Goal: Transaction & Acquisition: Purchase product/service

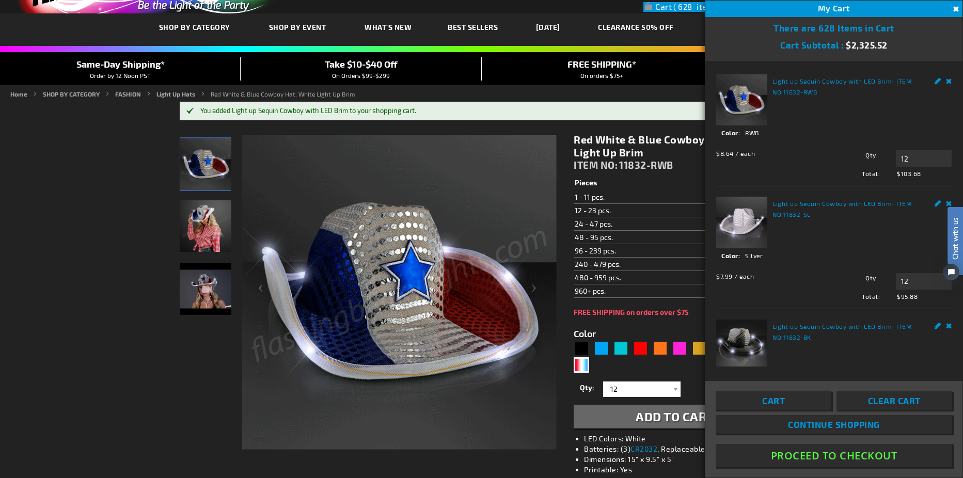
click at [946, 80] on link "Remove" at bounding box center [949, 79] width 6 height 11
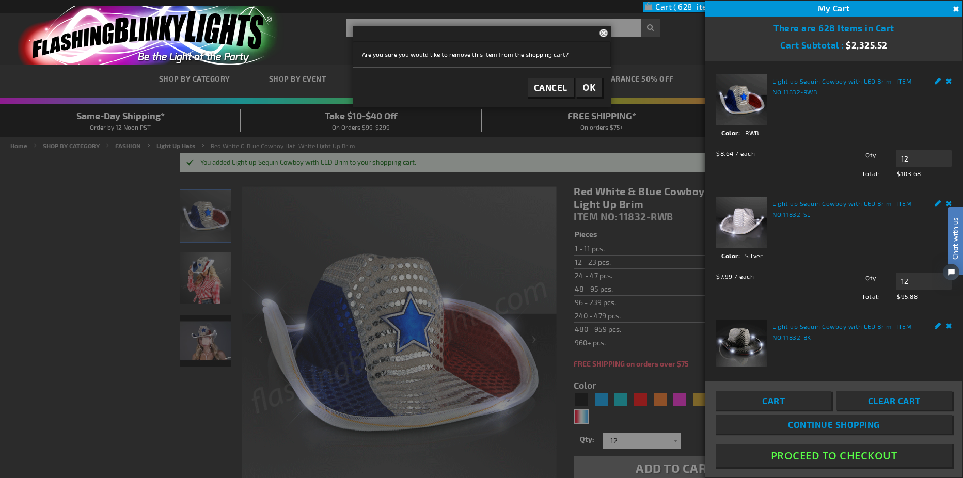
click at [173, 405] on div at bounding box center [481, 239] width 963 height 478
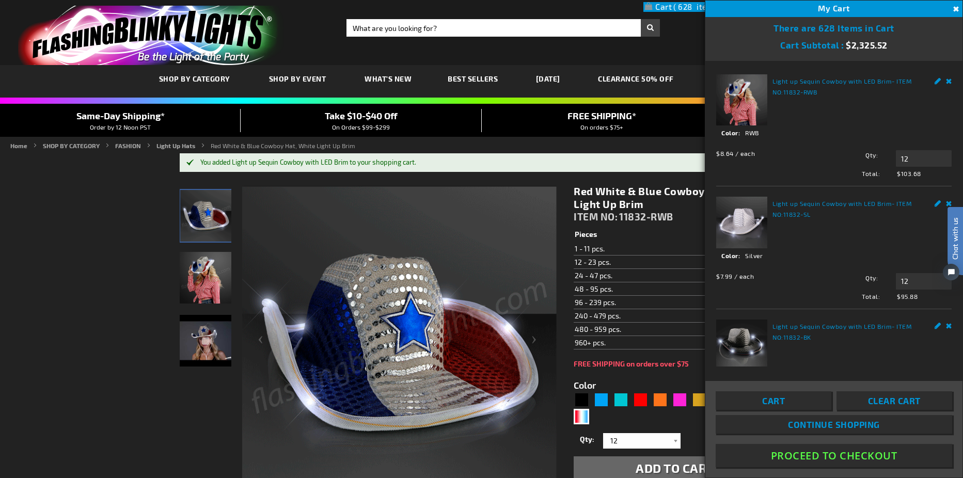
click at [957, 10] on button "Close" at bounding box center [954, 9] width 11 height 11
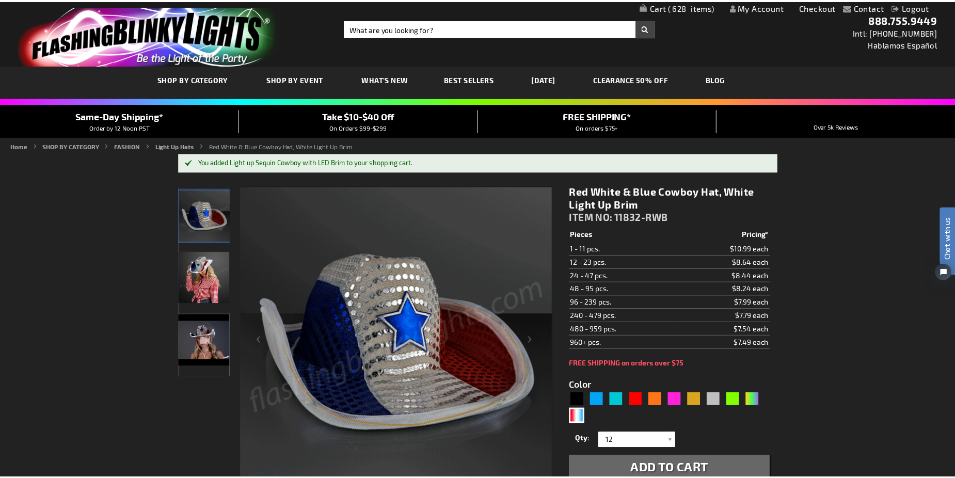
scroll to position [2, 0]
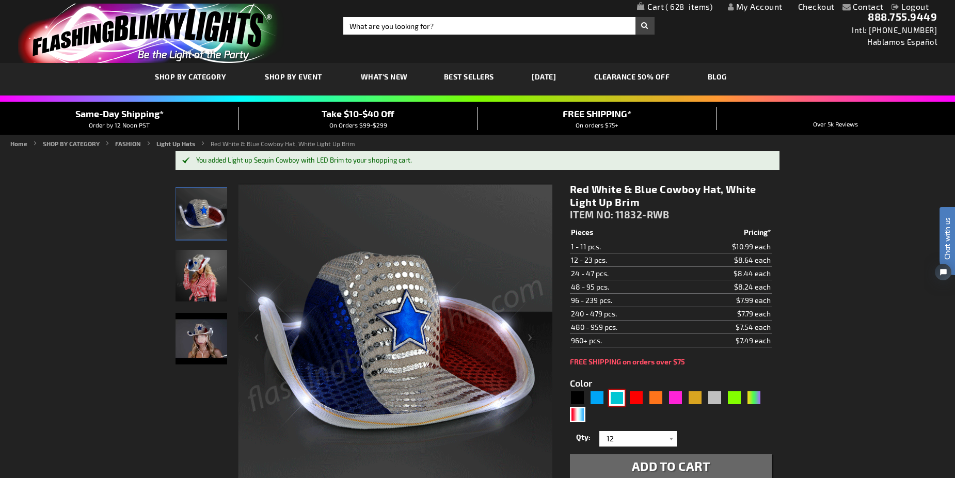
click at [612, 394] on div "Turquoise" at bounding box center [616, 397] width 15 height 15
type input "5653"
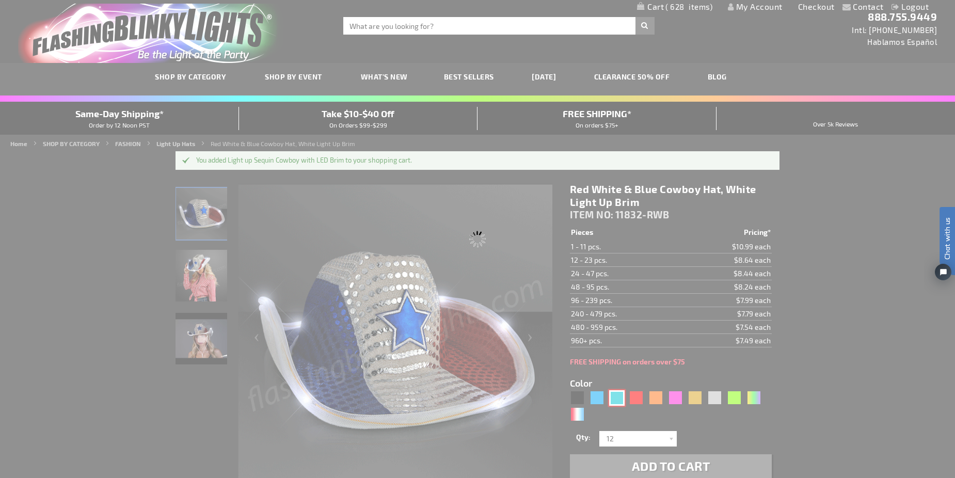
type input "11832-TQ"
type input "Customize - Light Up Turquoise Cowboy Hat - ITEM NO: 11832-TQ"
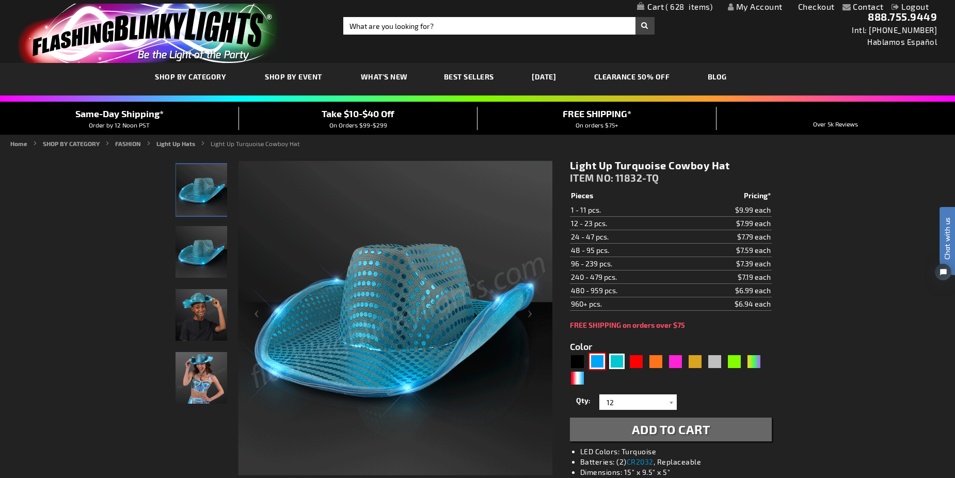
click at [599, 365] on div "Blue" at bounding box center [596, 361] width 15 height 15
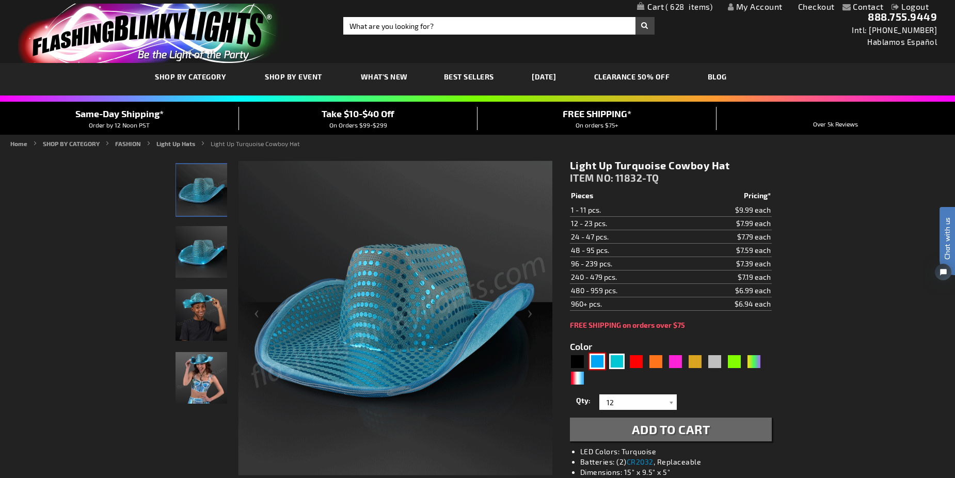
type input "5629"
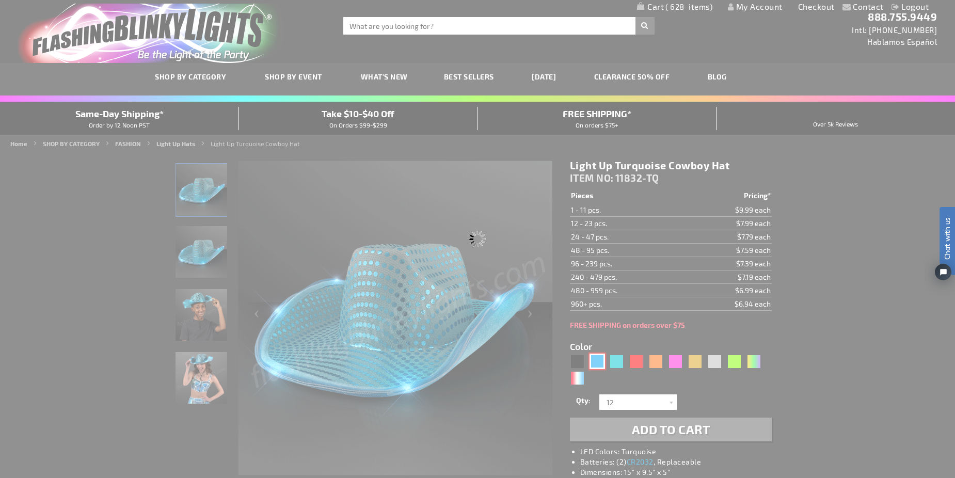
type input "11832-BL"
type input "Customize - Blue Sequin Cowboy Hat with Blue LED Brim - ITEM NO: 11832-BL"
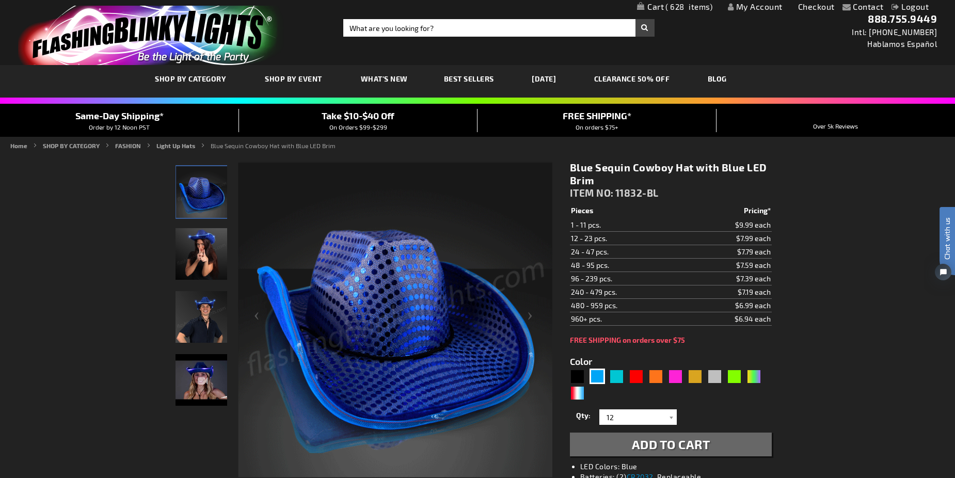
click at [690, 4] on span "628" at bounding box center [688, 6] width 47 height 9
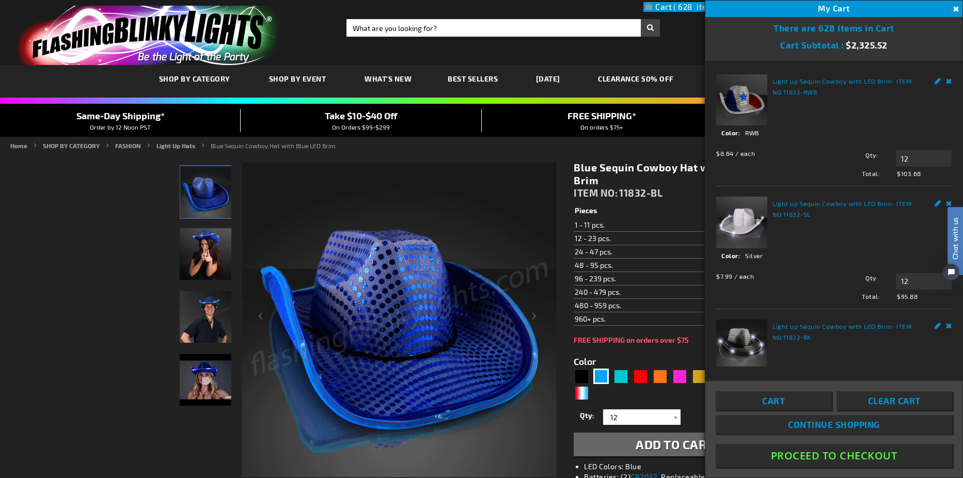
click at [946, 80] on link "Remove" at bounding box center [949, 79] width 6 height 11
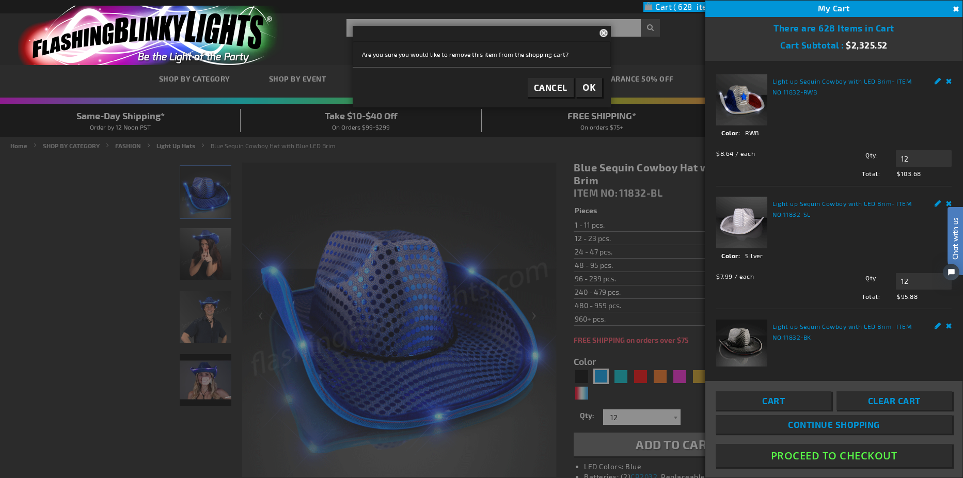
click at [587, 90] on span "OK" at bounding box center [588, 88] width 13 height 12
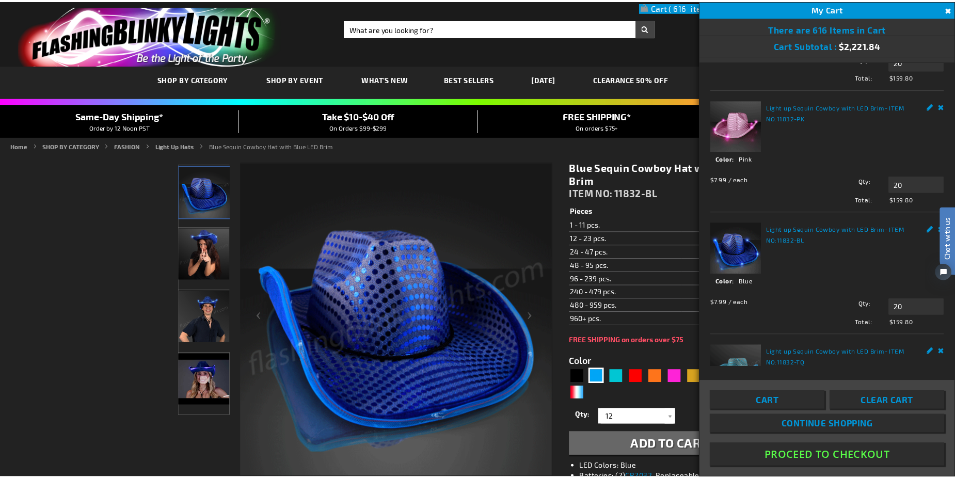
scroll to position [674, 0]
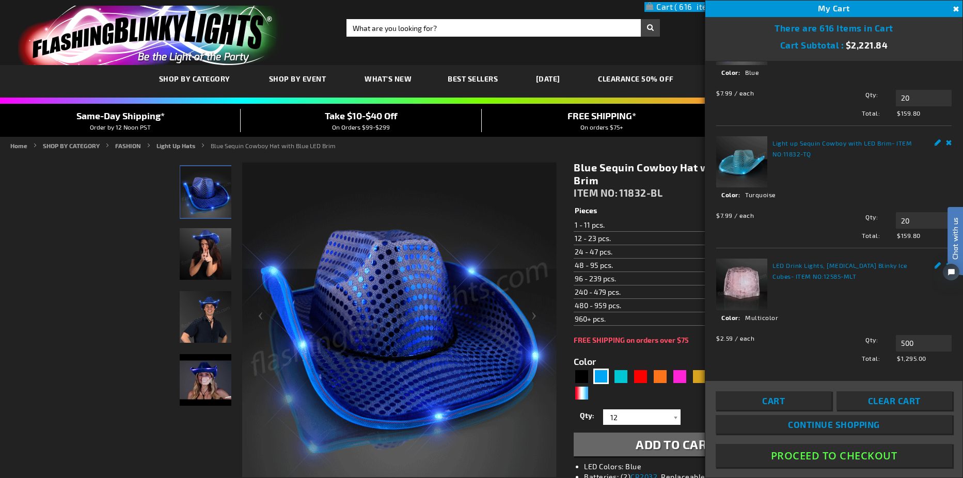
click at [313, 50] on link "store logo" at bounding box center [170, 35] width 321 height 59
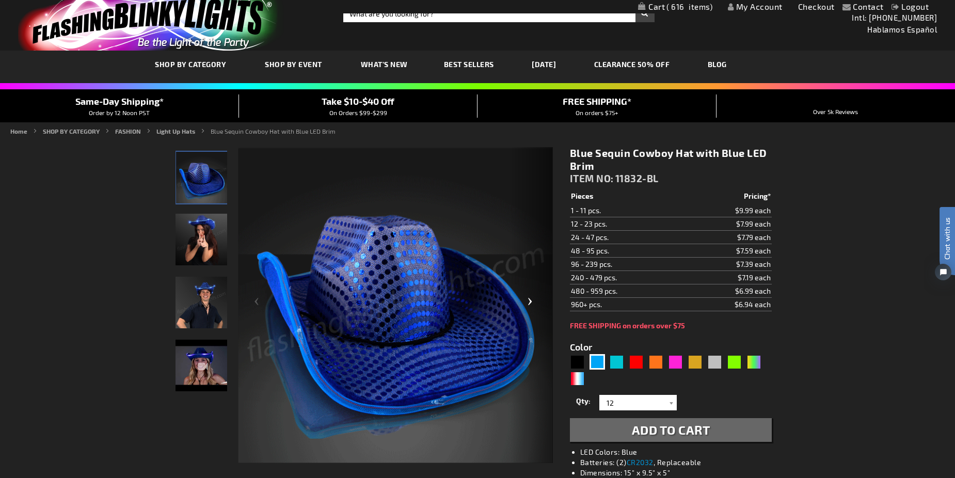
scroll to position [0, 0]
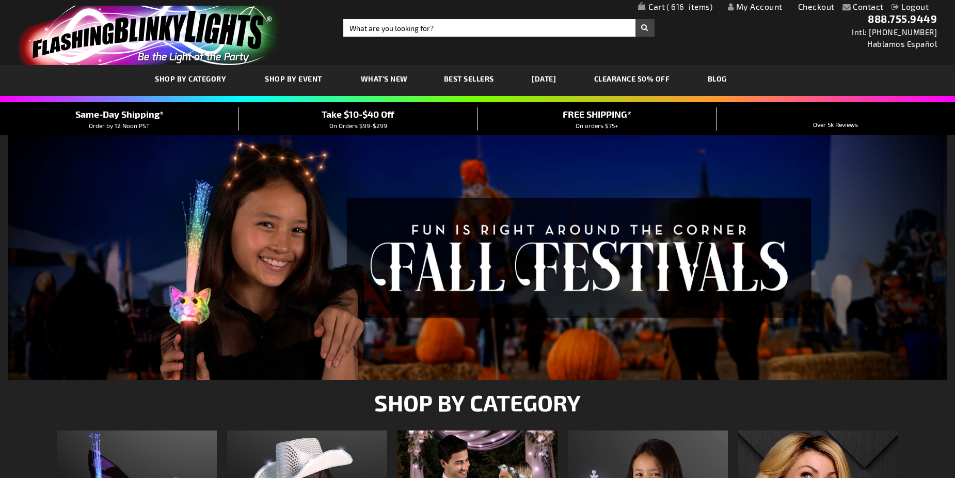
click at [693, 6] on span "616" at bounding box center [689, 6] width 46 height 9
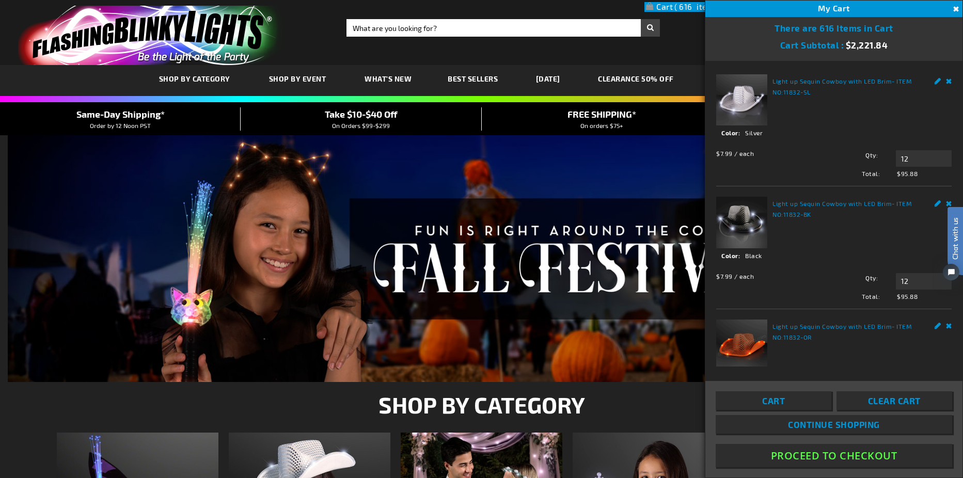
click at [797, 82] on link "Light up Sequin Cowboy with LED Brim" at bounding box center [831, 80] width 119 height 7
click at [753, 102] on img at bounding box center [741, 99] width 51 height 51
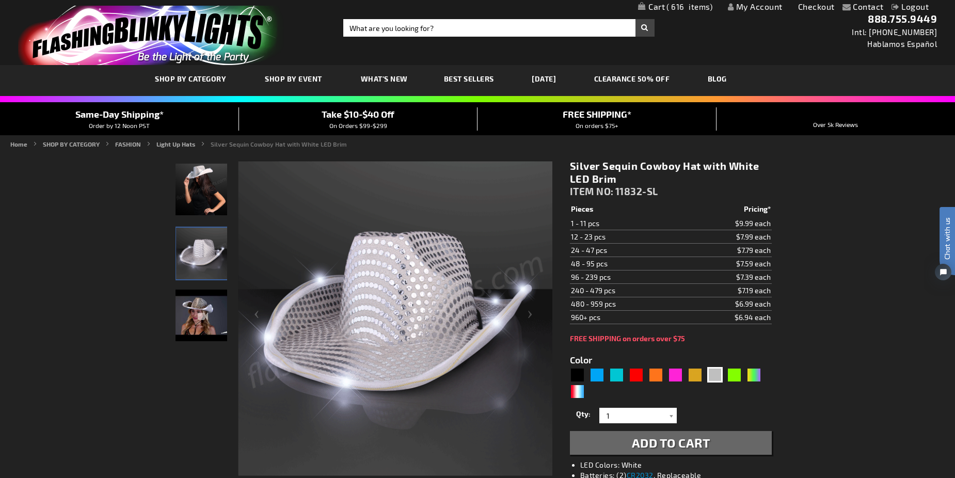
click at [189, 238] on img "Silver Sequin Cowboy Hat White Light Up Brim" at bounding box center [202, 254] width 52 height 52
click at [189, 201] on img "Female wearing Silver Sequin Cowboy Hat White Light Up Brim" at bounding box center [202, 190] width 52 height 52
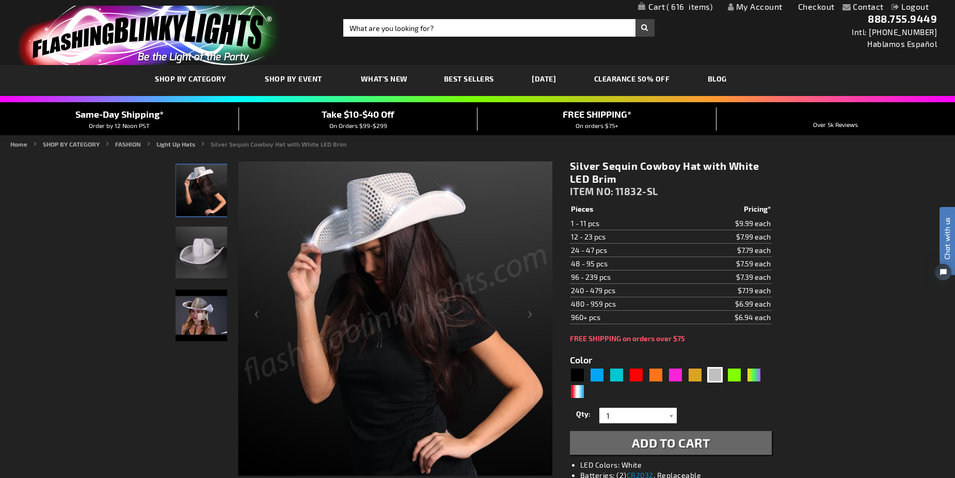
click at [682, 6] on span "616" at bounding box center [689, 6] width 46 height 9
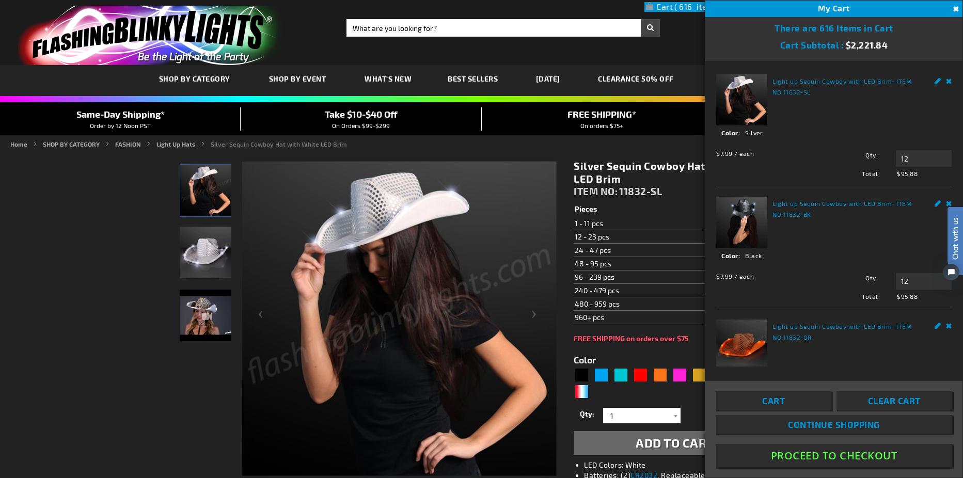
click at [946, 79] on link "Remove" at bounding box center [949, 79] width 6 height 11
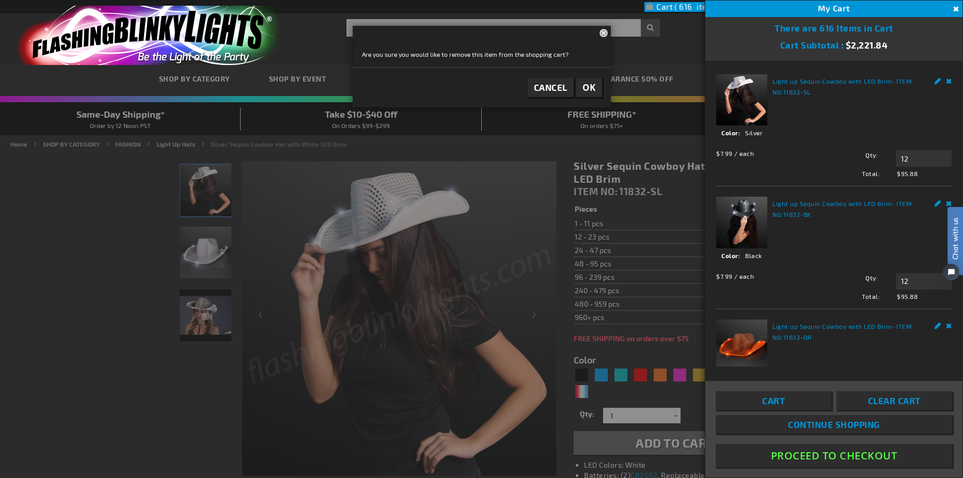
click at [583, 88] on span "OK" at bounding box center [588, 88] width 13 height 12
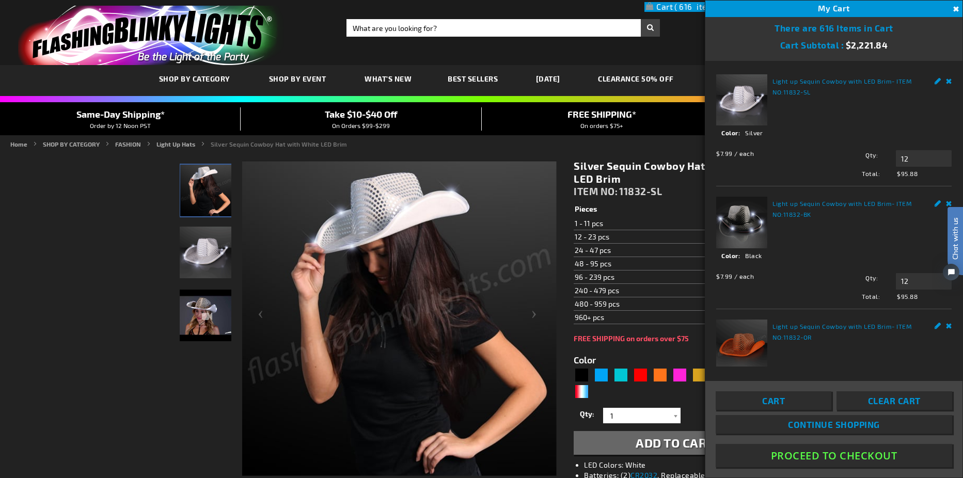
click at [946, 82] on link "Remove" at bounding box center [949, 79] width 6 height 11
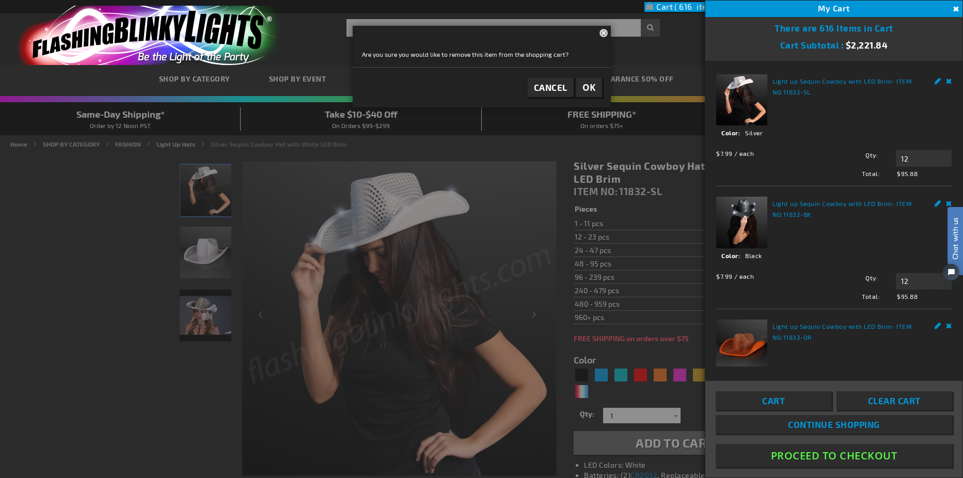
click at [597, 87] on button "OK" at bounding box center [589, 87] width 26 height 19
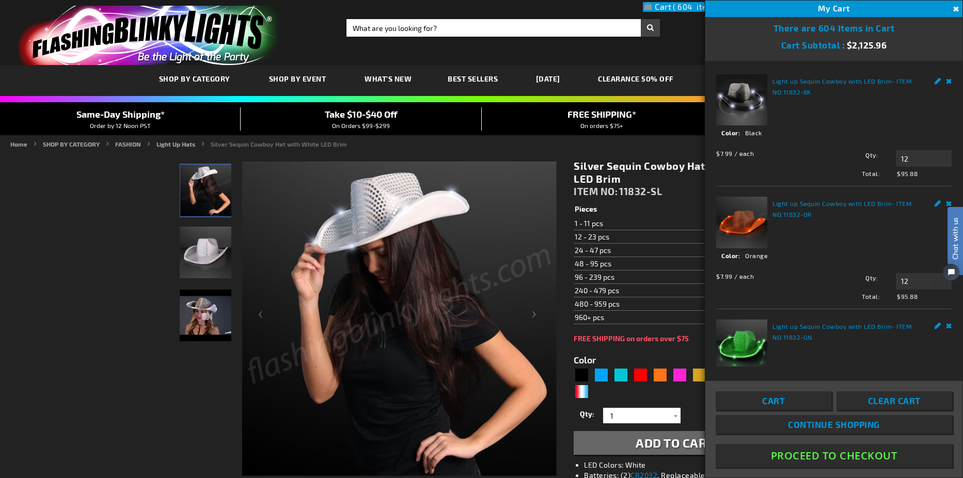
click at [946, 78] on link "Remove" at bounding box center [949, 79] width 6 height 11
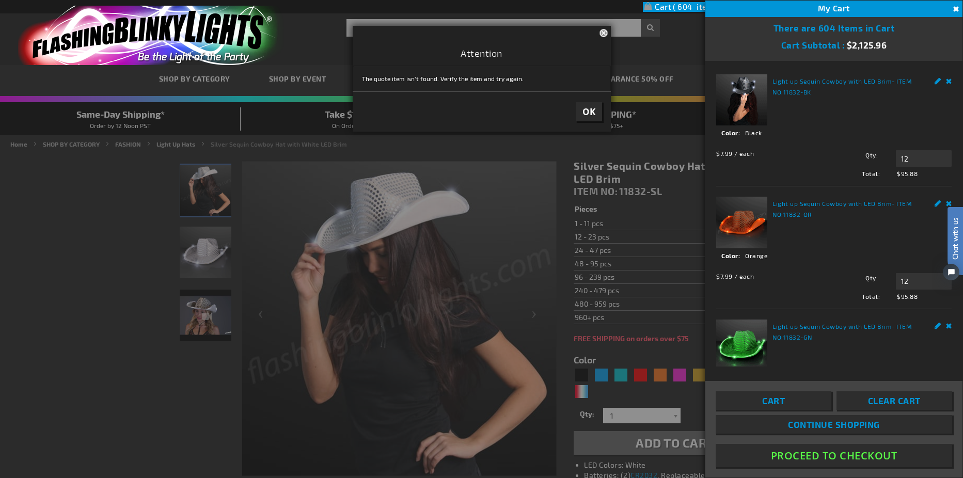
click at [594, 112] on span "OK" at bounding box center [588, 112] width 13 height 12
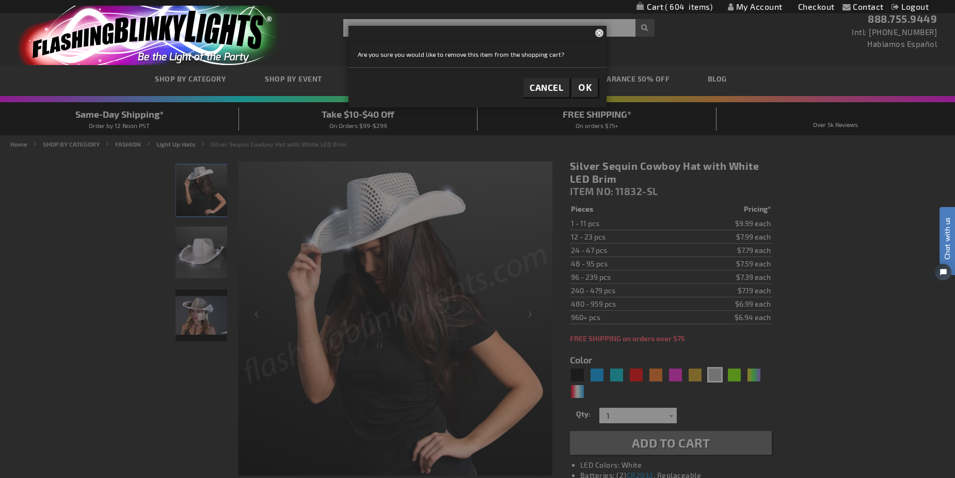
click at [596, 87] on button "OK" at bounding box center [585, 87] width 26 height 19
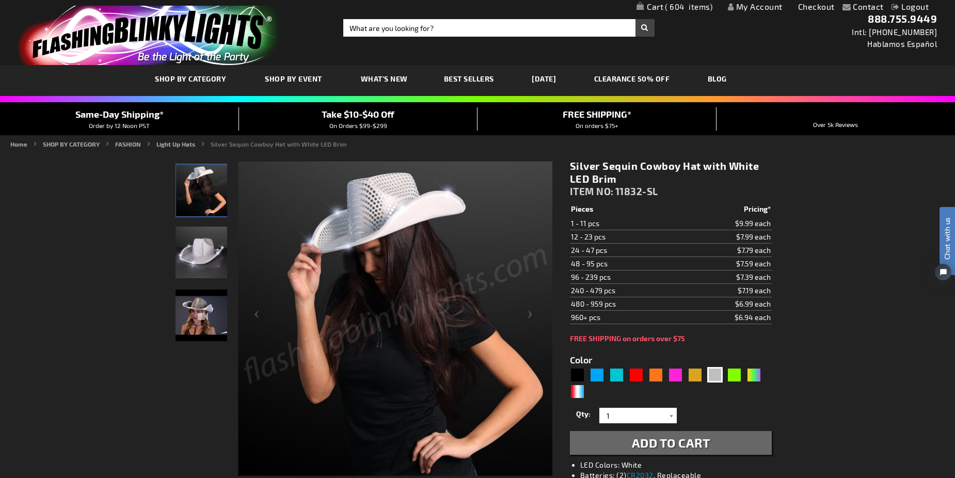
click at [689, 9] on span "604" at bounding box center [688, 6] width 47 height 9
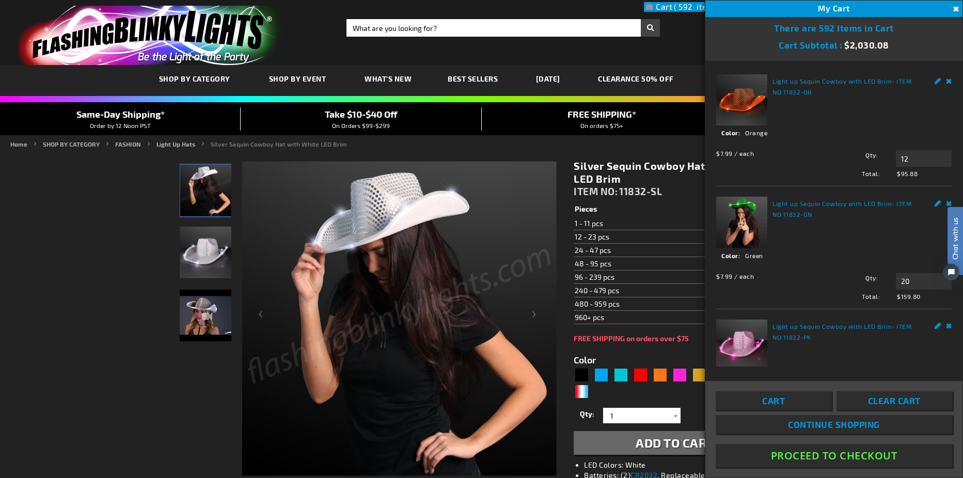
click at [946, 78] on link "Remove" at bounding box center [949, 79] width 6 height 11
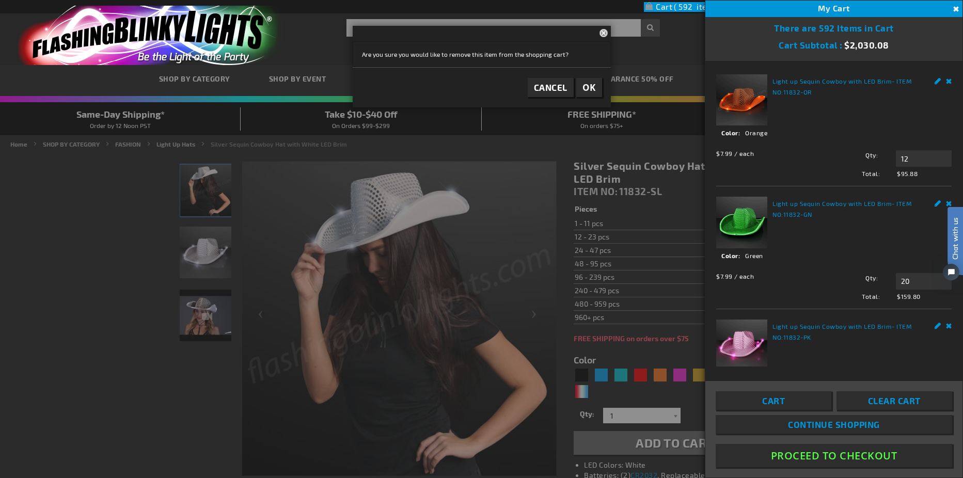
click at [598, 86] on button "OK" at bounding box center [589, 87] width 26 height 19
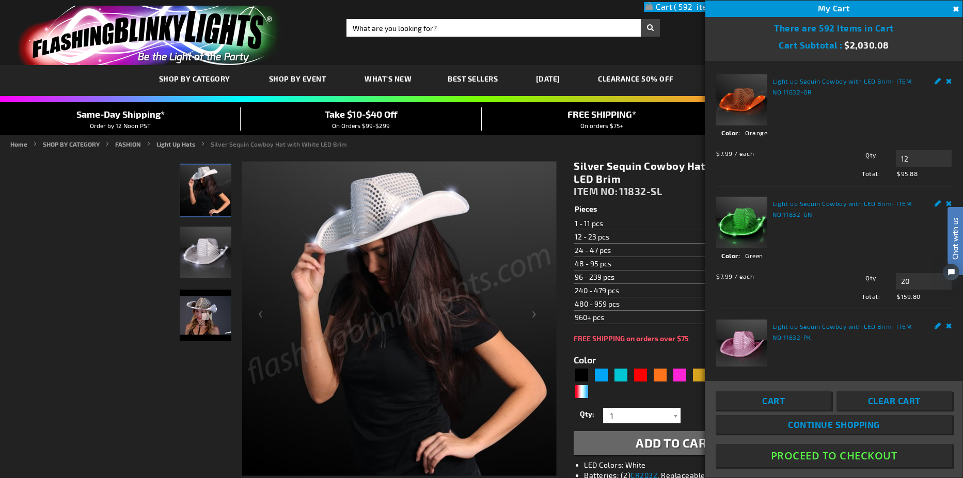
click at [946, 82] on link "Remove" at bounding box center [949, 79] width 6 height 11
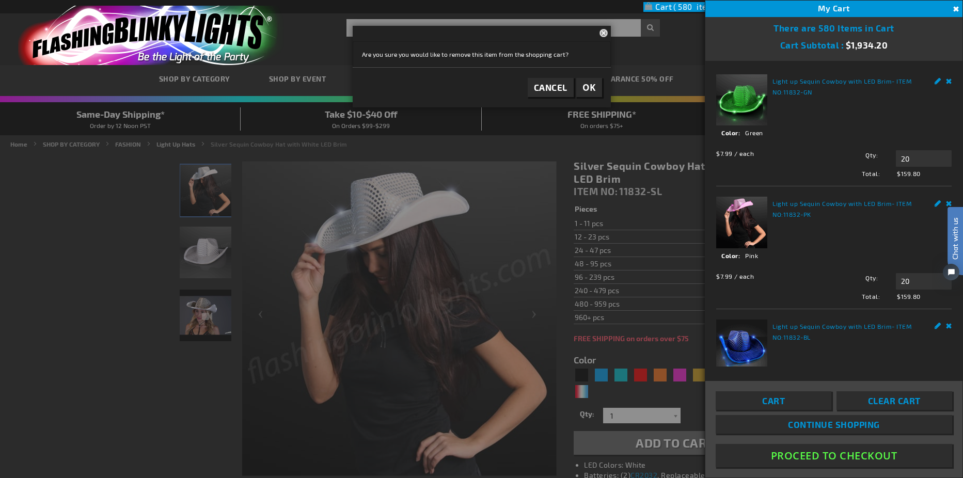
click at [596, 85] on button "OK" at bounding box center [589, 87] width 26 height 19
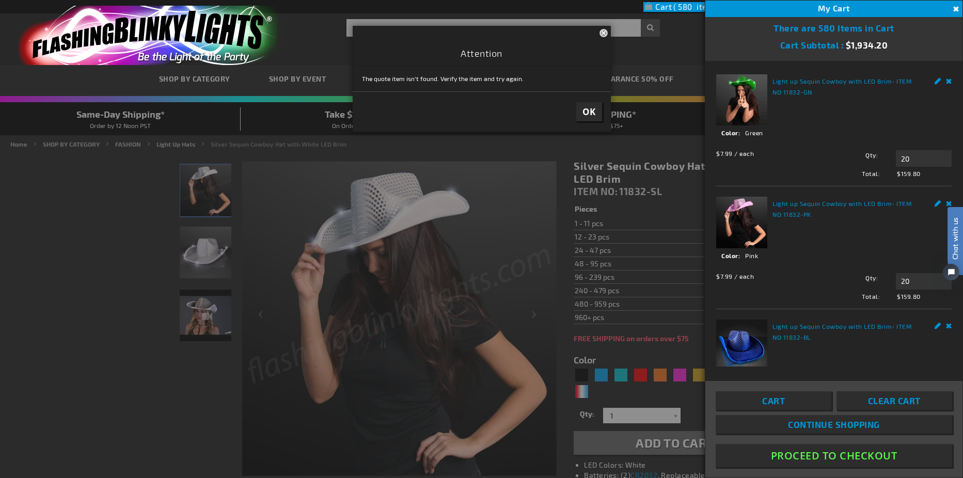
click at [946, 81] on link "Remove" at bounding box center [949, 79] width 6 height 11
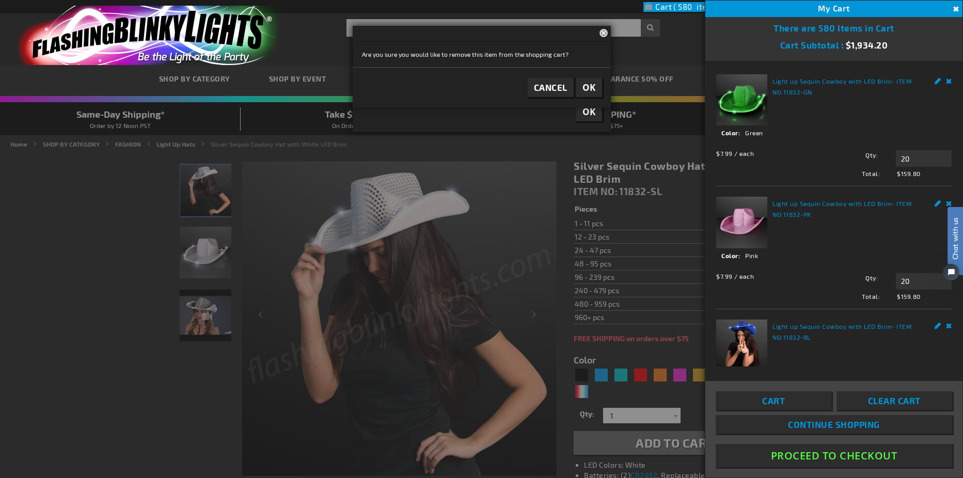
click at [593, 87] on span "OK" at bounding box center [588, 88] width 13 height 12
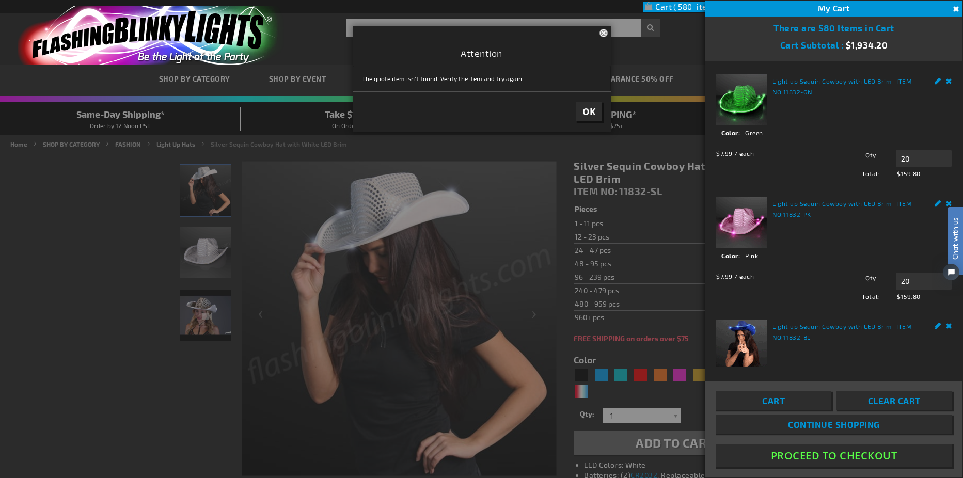
click at [584, 111] on span "OK" at bounding box center [588, 112] width 13 height 12
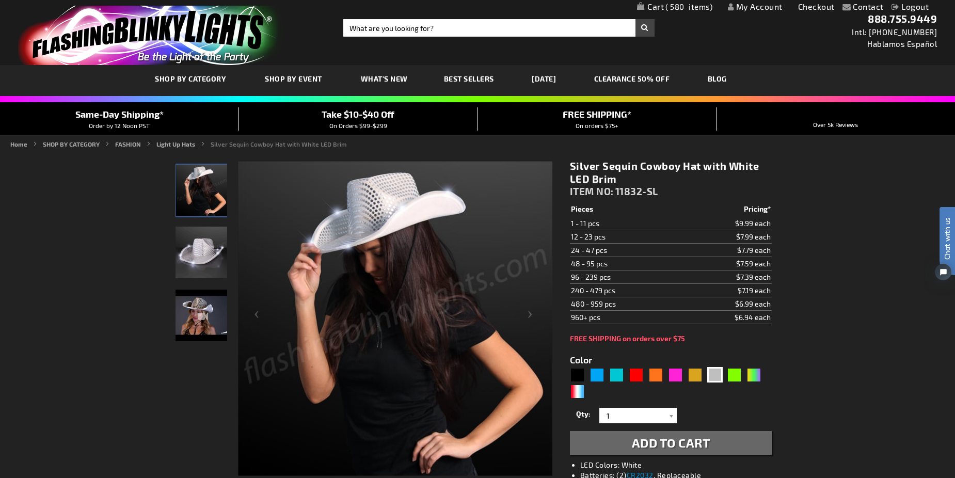
click at [662, 7] on link "My Cart 580 580 items" at bounding box center [674, 7] width 75 height 10
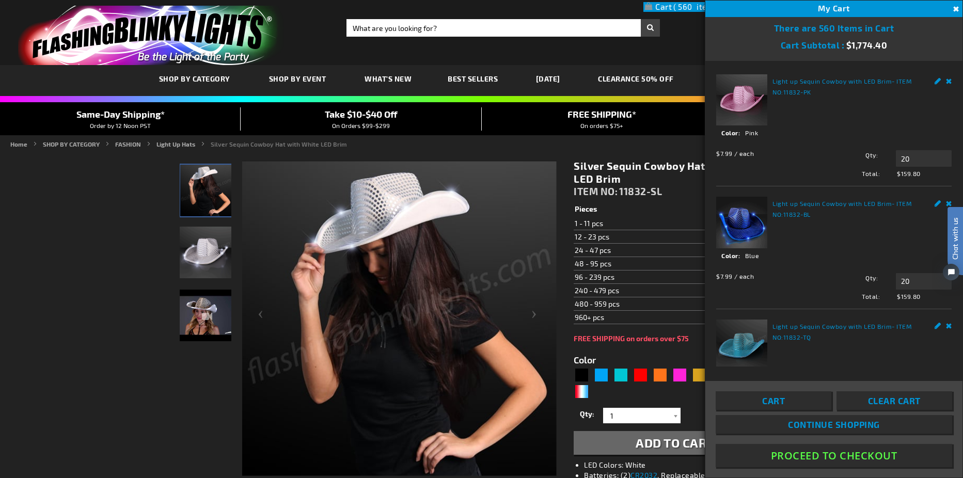
click at [946, 77] on link "Remove" at bounding box center [949, 79] width 6 height 11
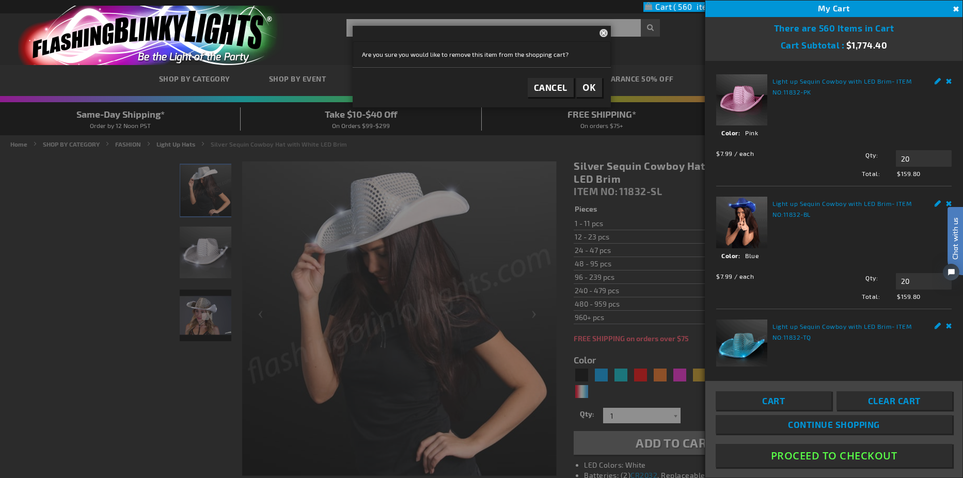
click at [585, 83] on span "OK" at bounding box center [588, 88] width 13 height 12
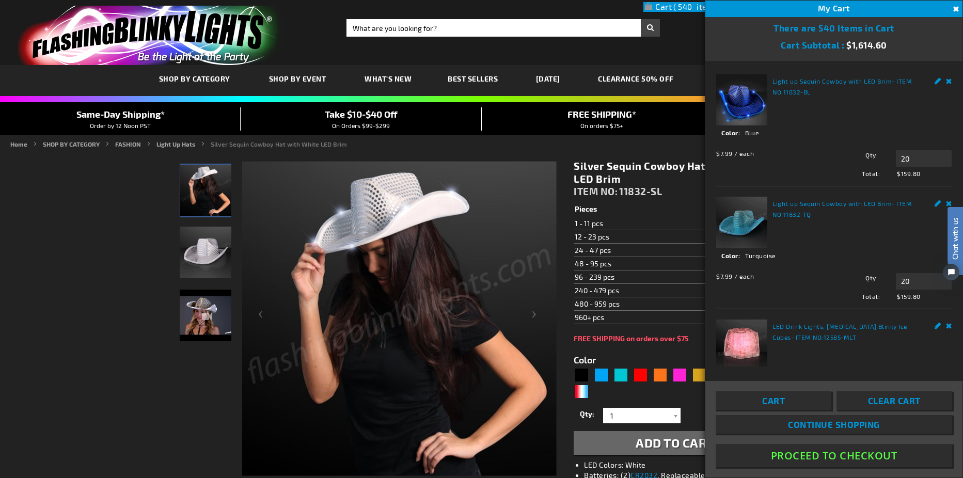
click at [946, 80] on link "Remove" at bounding box center [949, 79] width 6 height 11
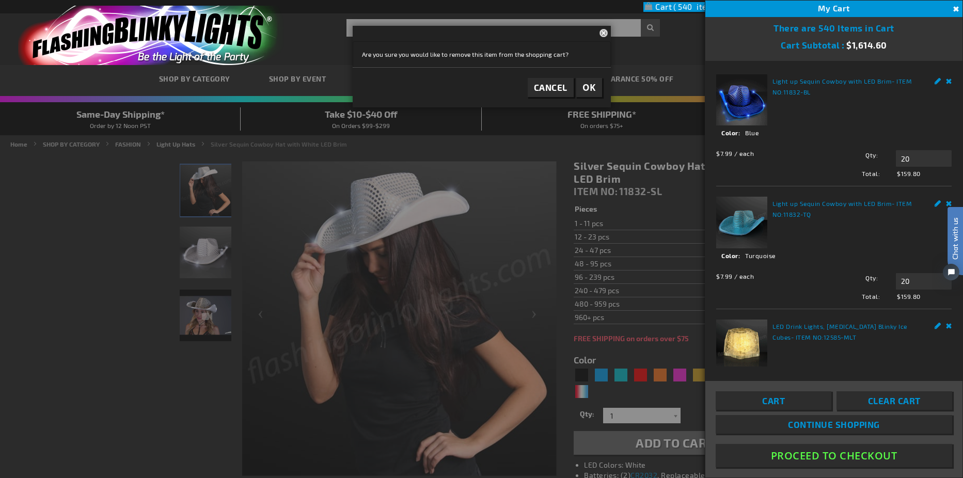
click at [588, 89] on span "OK" at bounding box center [588, 88] width 13 height 12
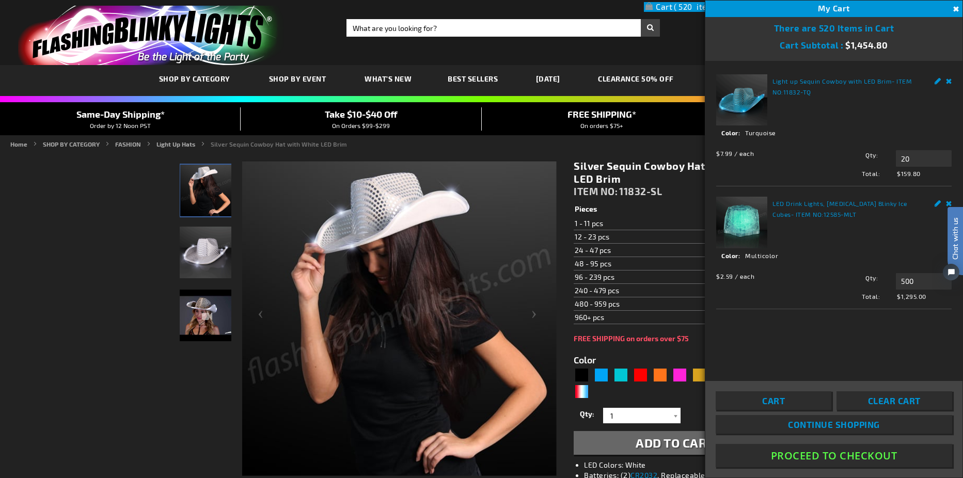
click at [949, 79] on link "Remove" at bounding box center [949, 79] width 6 height 11
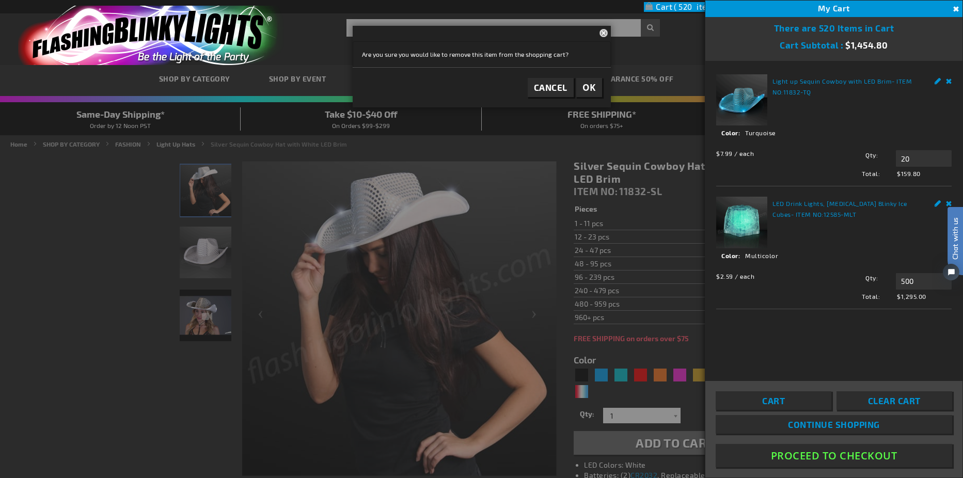
click at [597, 86] on button "OK" at bounding box center [589, 87] width 26 height 19
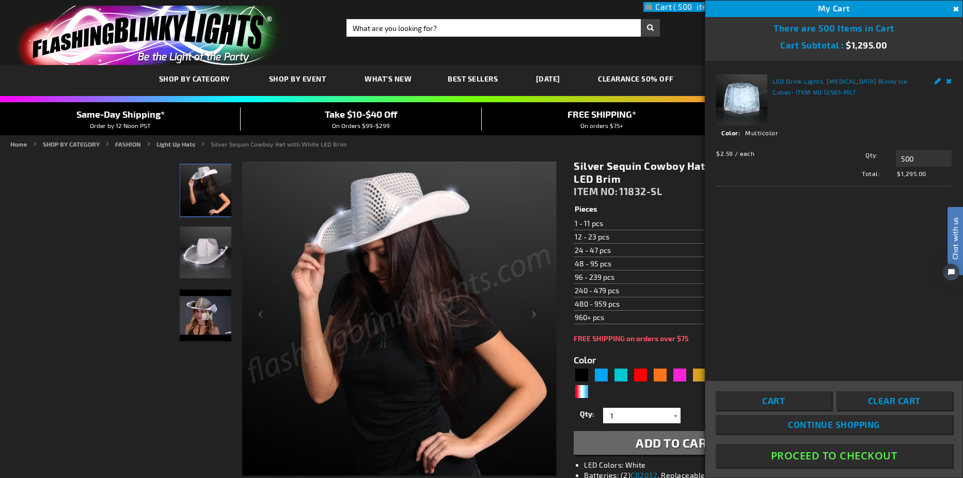
click at [671, 38] on div "Toggle Nav Search Search × Search 888.755.9449 Intl: 818-753-8303 Hablamos Espa…" at bounding box center [481, 32] width 963 height 65
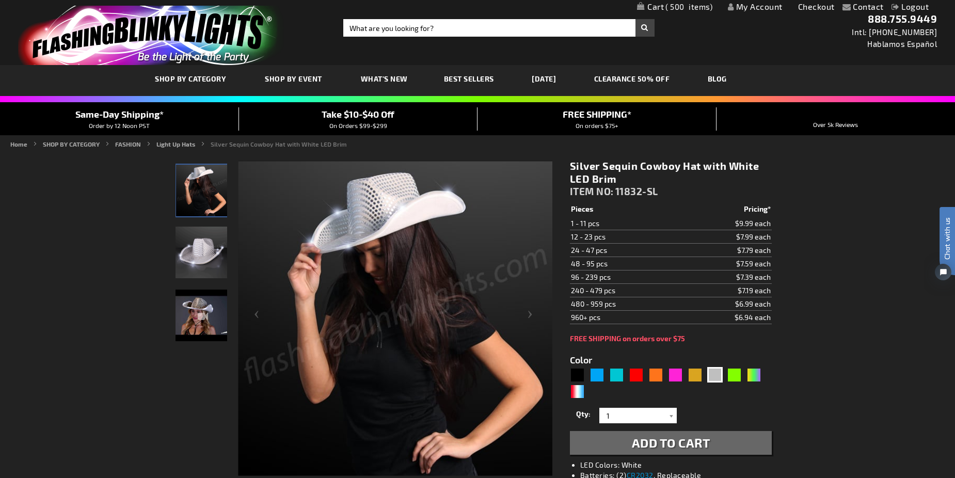
click at [689, 7] on span "500" at bounding box center [688, 6] width 47 height 9
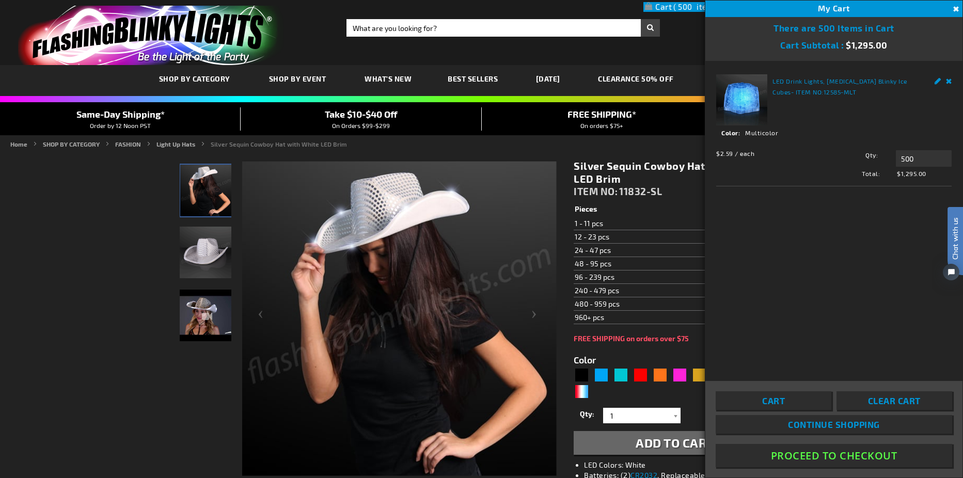
click at [855, 454] on button "Proceed To Checkout" at bounding box center [833, 455] width 236 height 23
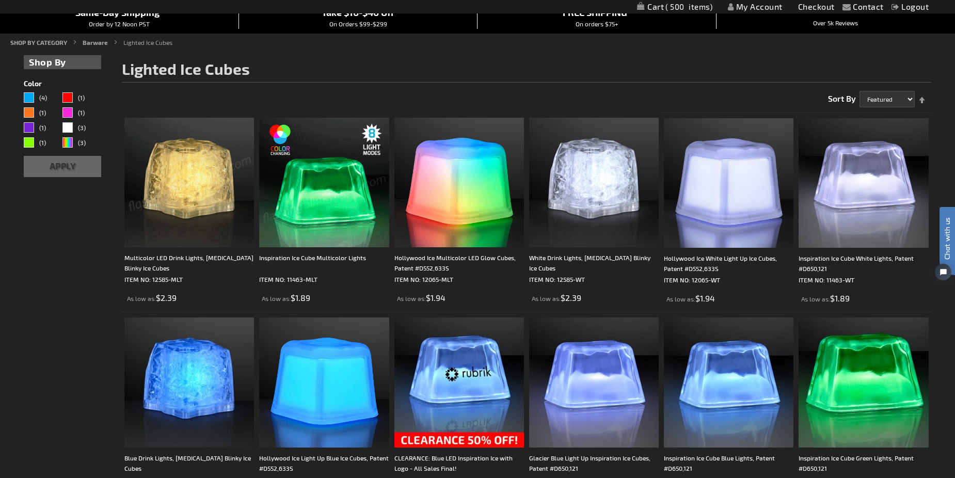
click at [188, 218] on img at bounding box center [189, 183] width 130 height 130
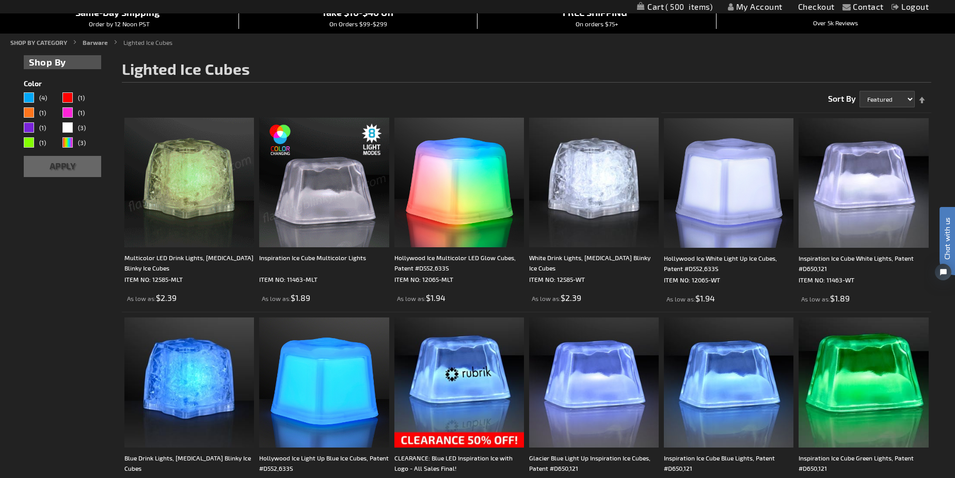
click at [188, 218] on img at bounding box center [189, 183] width 130 height 130
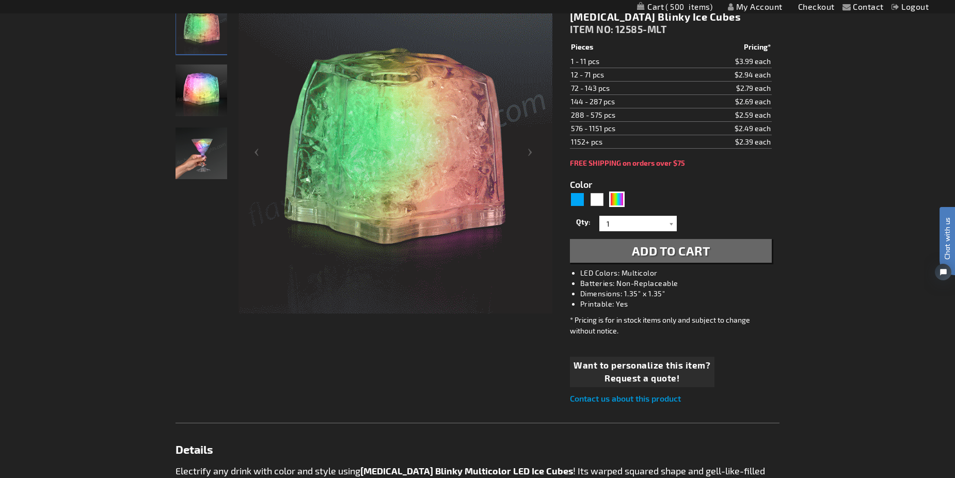
scroll to position [155, 0]
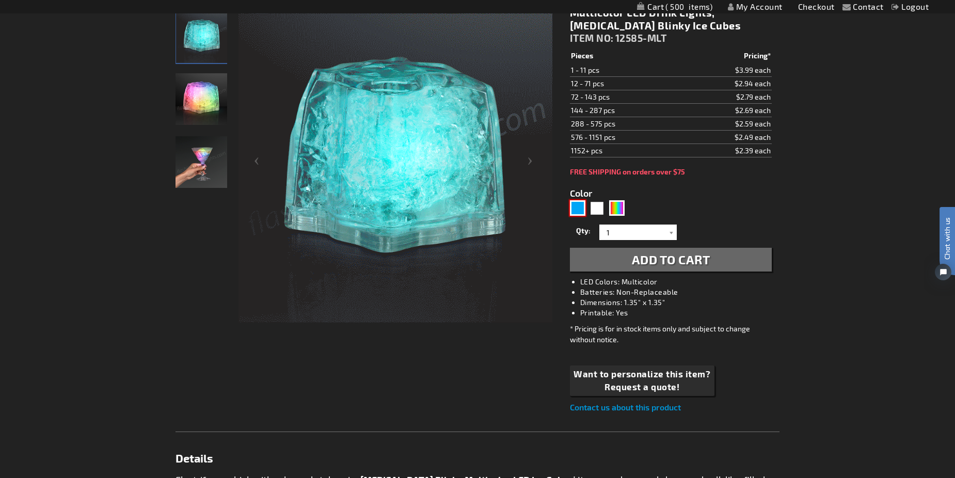
click at [576, 206] on div "Blue" at bounding box center [577, 207] width 15 height 15
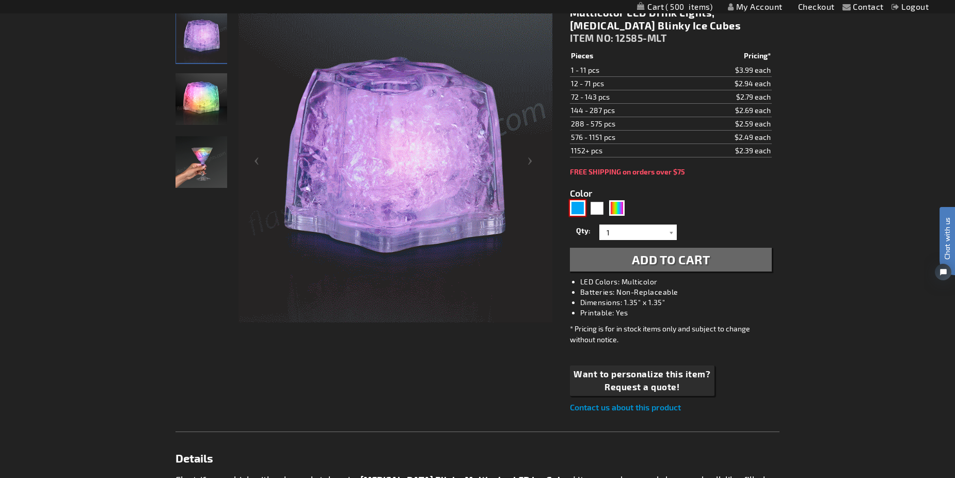
type input "5629"
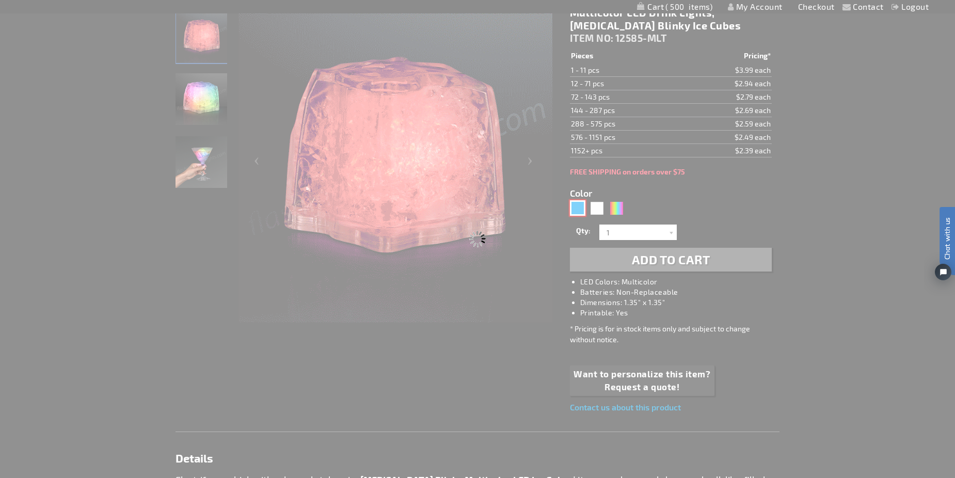
type input "12585-BL"
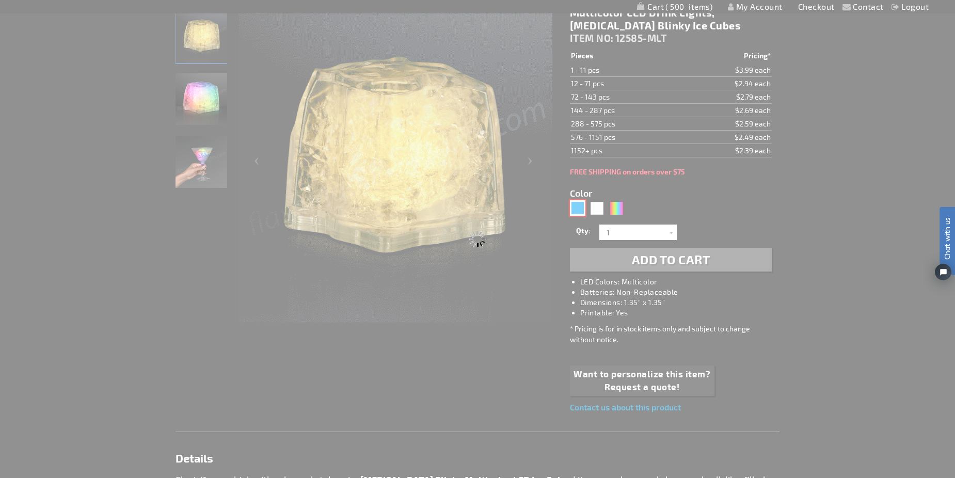
type input "Customize - Blue Drink Lights, Flashing Blinky Ice Cubes - ITEM NO: 12585-BL"
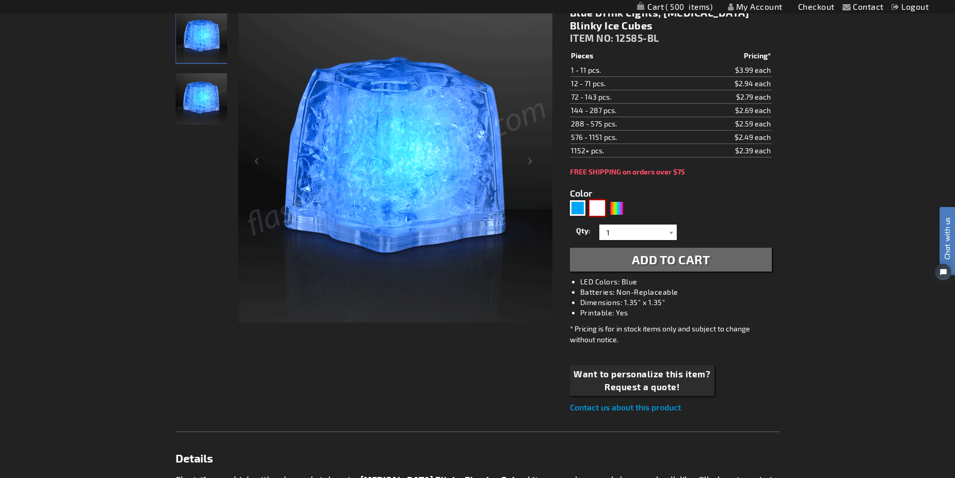
click at [603, 211] on div "White" at bounding box center [596, 207] width 15 height 15
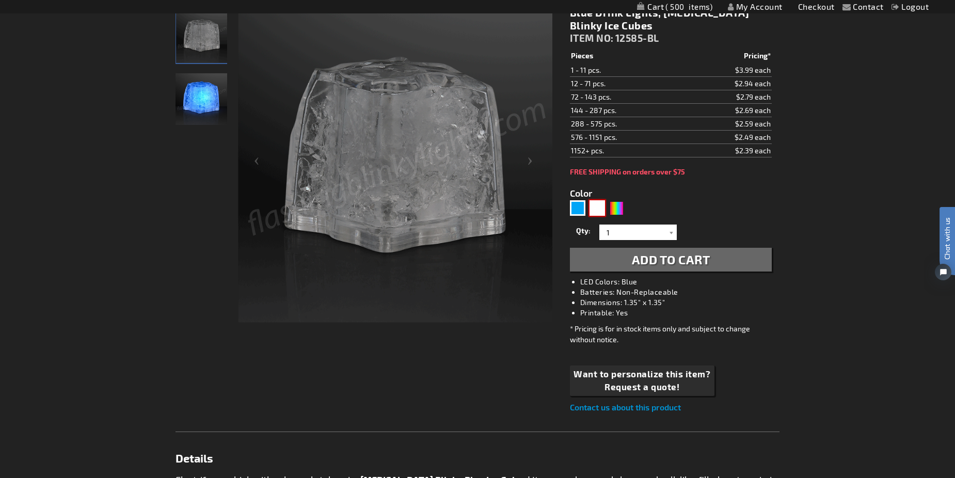
type input "5646"
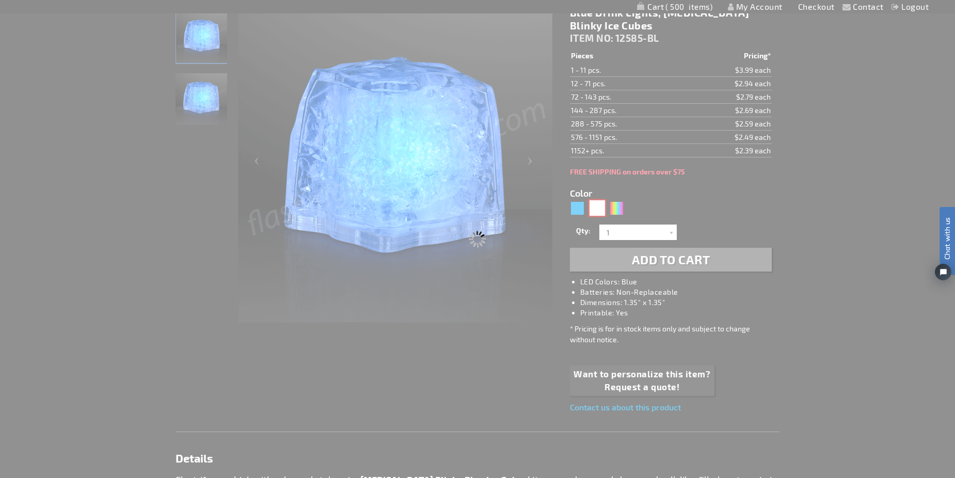
type input "12585-WT"
type input "Customize - White Drink Lights, Flashing Blinky Ice Cubes - ITEM NO: 12585-WT"
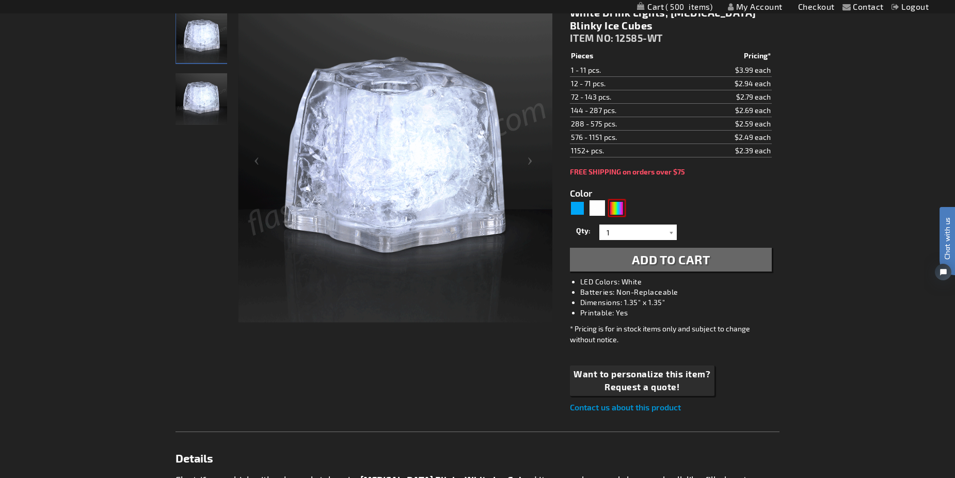
click at [618, 212] on div "Multicolor" at bounding box center [616, 207] width 15 height 15
type input "5659"
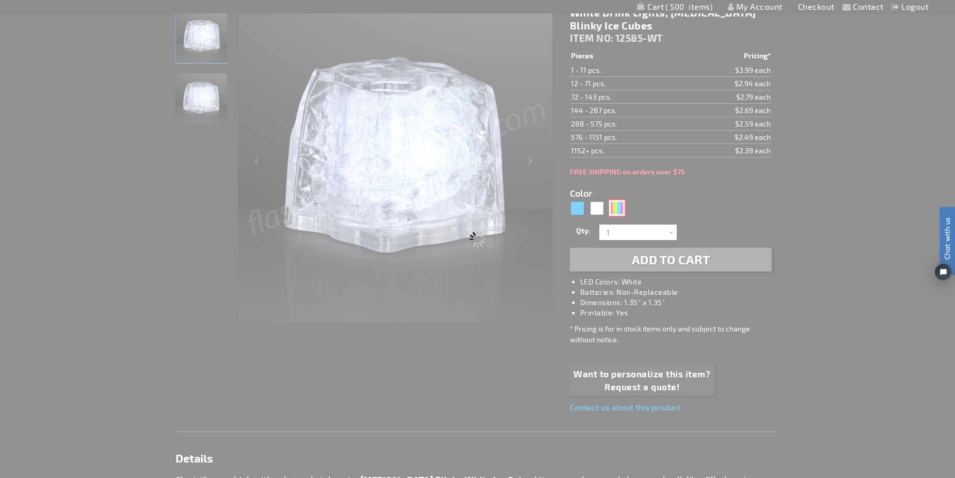
type input "12585-MLT"
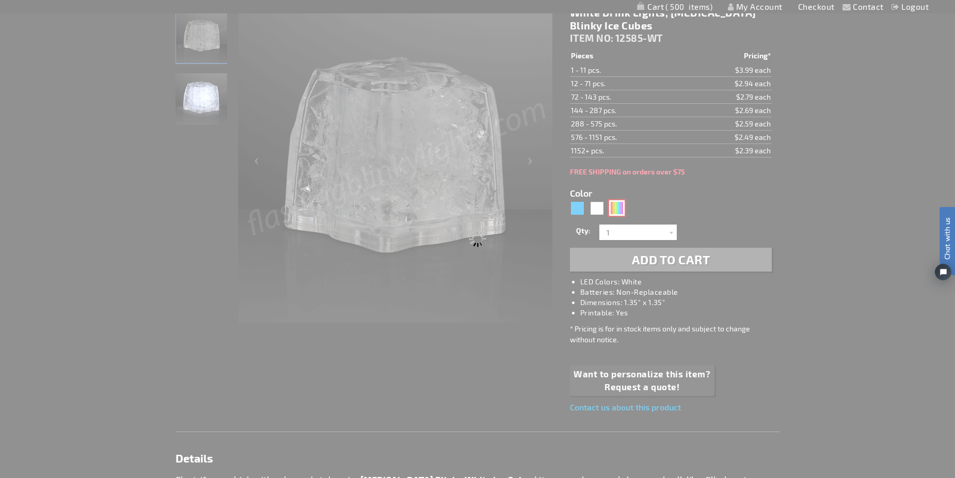
type input "Customize - Multicolor LED Drink Lights, Flashing Blinky Ice Cubes - ITEM NO: 1…"
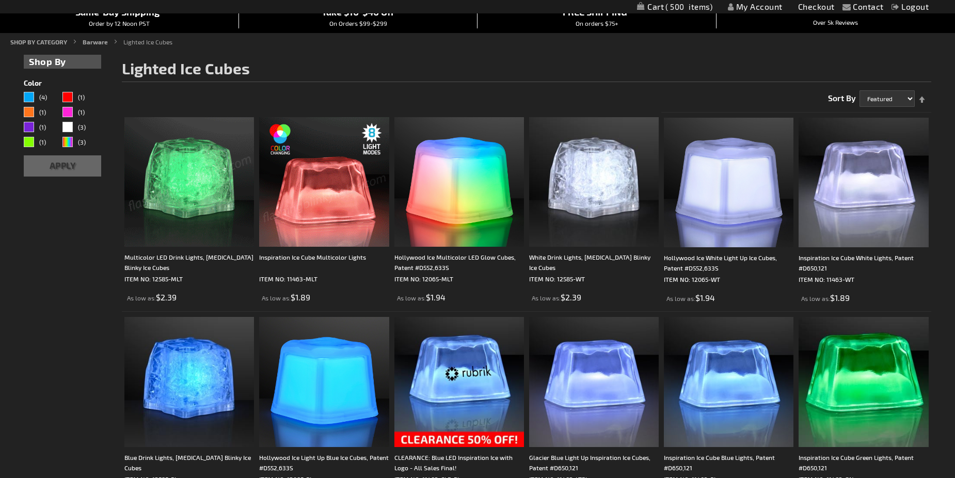
scroll to position [103, 0]
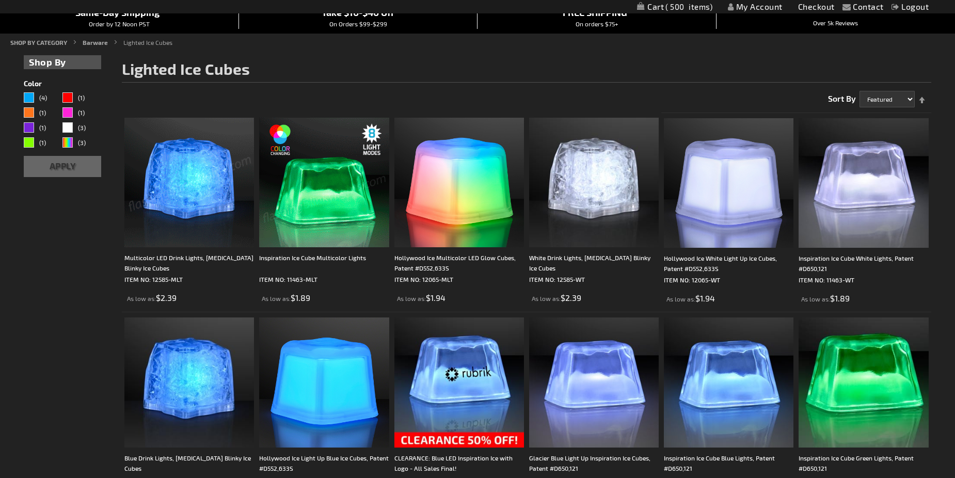
click at [343, 210] on img at bounding box center [324, 183] width 130 height 130
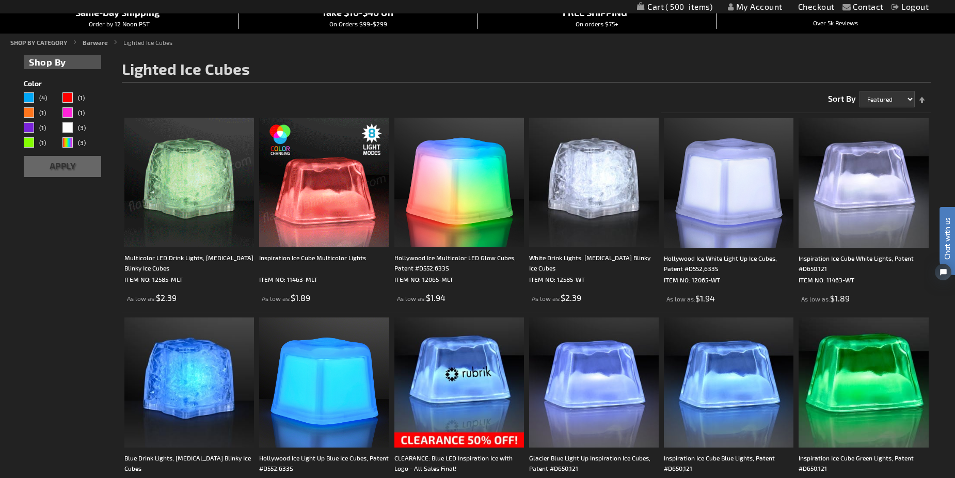
scroll to position [0, 0]
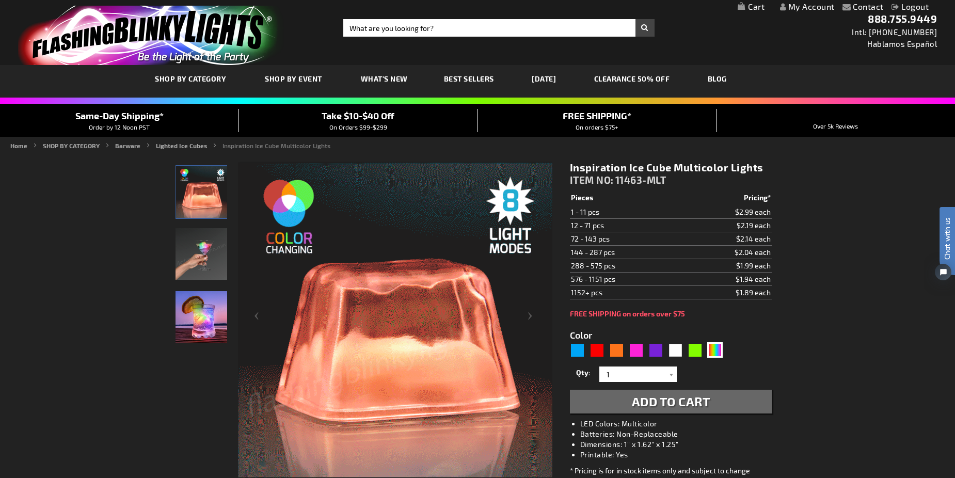
click at [204, 255] on img "Hand model displaying Multicolor LED Light Up Ice Cubes" at bounding box center [202, 254] width 52 height 52
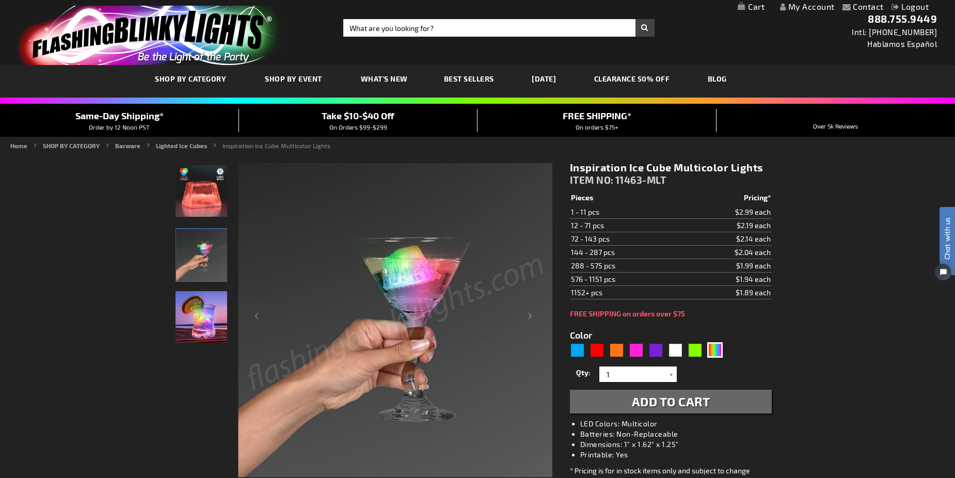
click at [217, 309] on img "LED Light Up Multicolor Inspiration Ice Cube" at bounding box center [202, 317] width 52 height 52
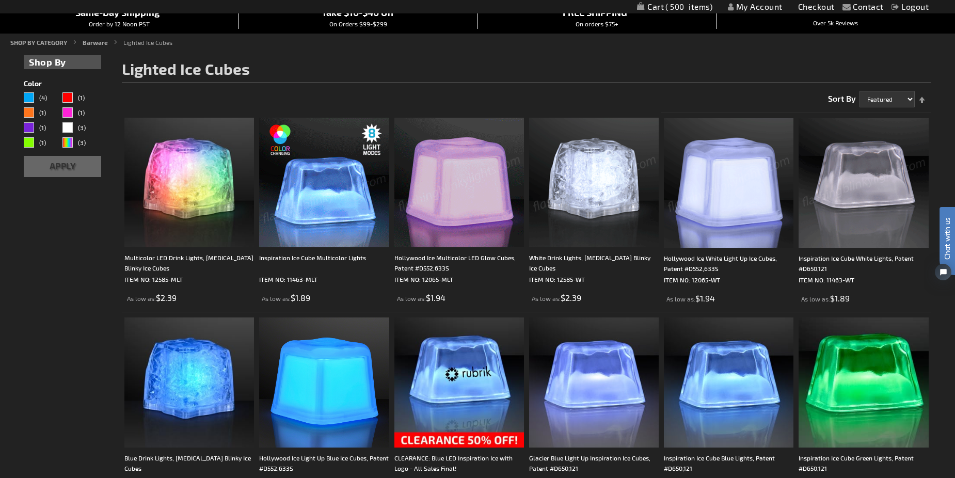
click at [484, 188] on img at bounding box center [459, 183] width 130 height 130
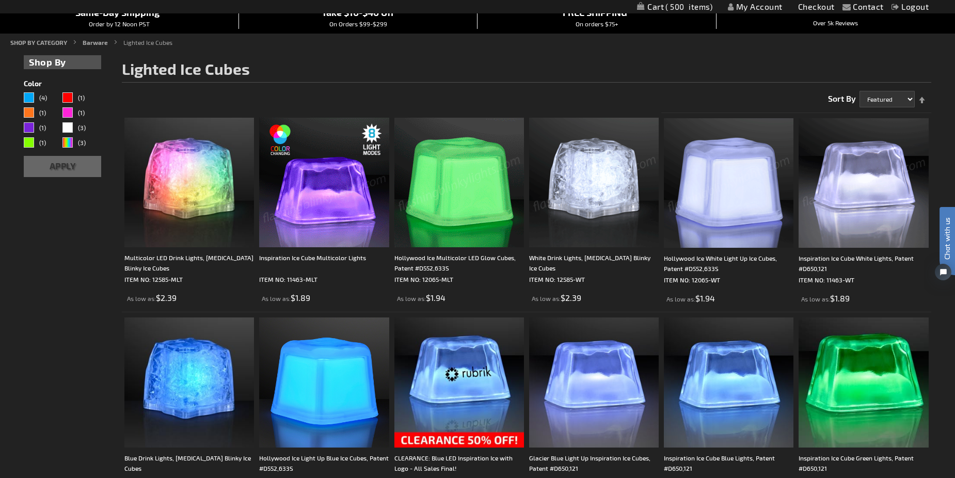
click at [484, 188] on img at bounding box center [459, 183] width 130 height 130
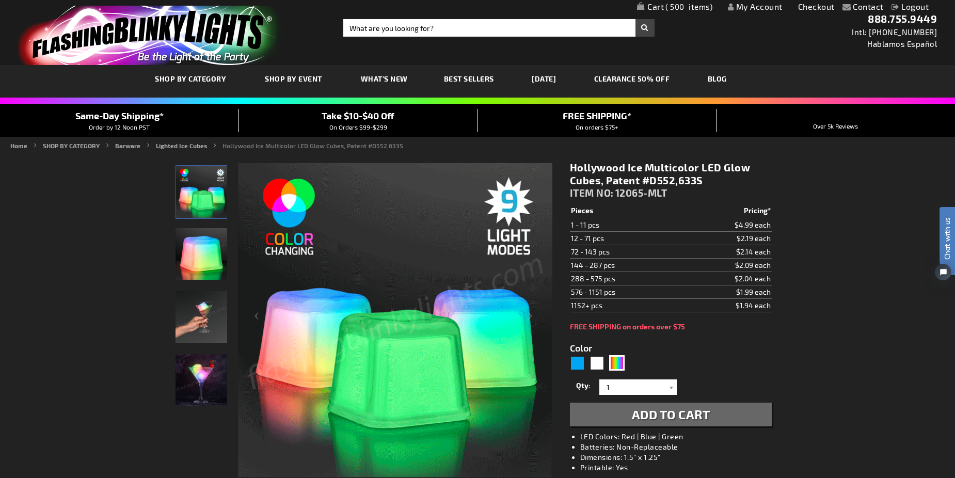
click at [657, 5] on link "My Cart 500 500 items" at bounding box center [674, 7] width 75 height 10
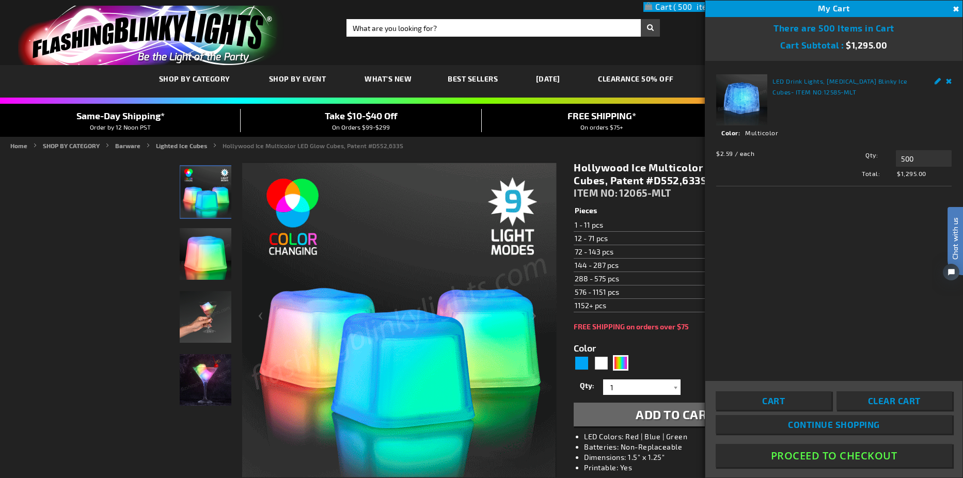
click at [948, 79] on link "Remove" at bounding box center [949, 79] width 6 height 11
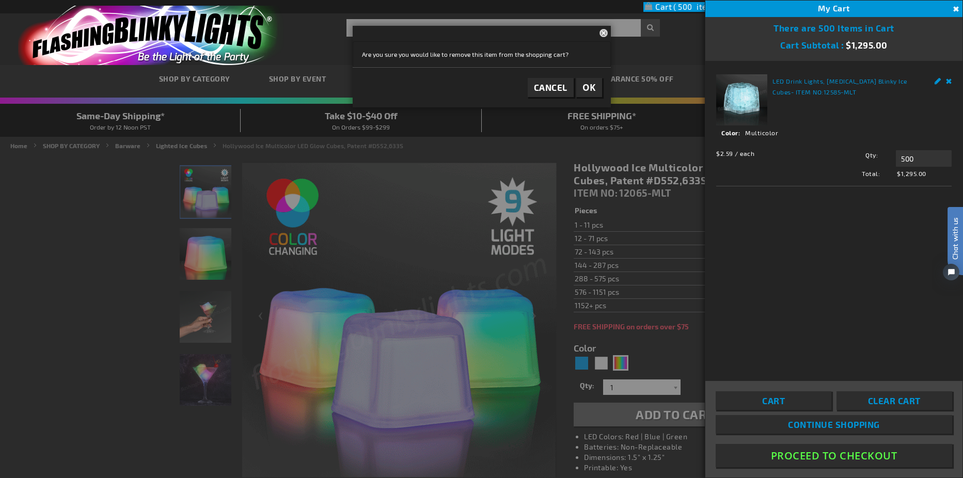
click at [593, 84] on span "OK" at bounding box center [588, 88] width 13 height 12
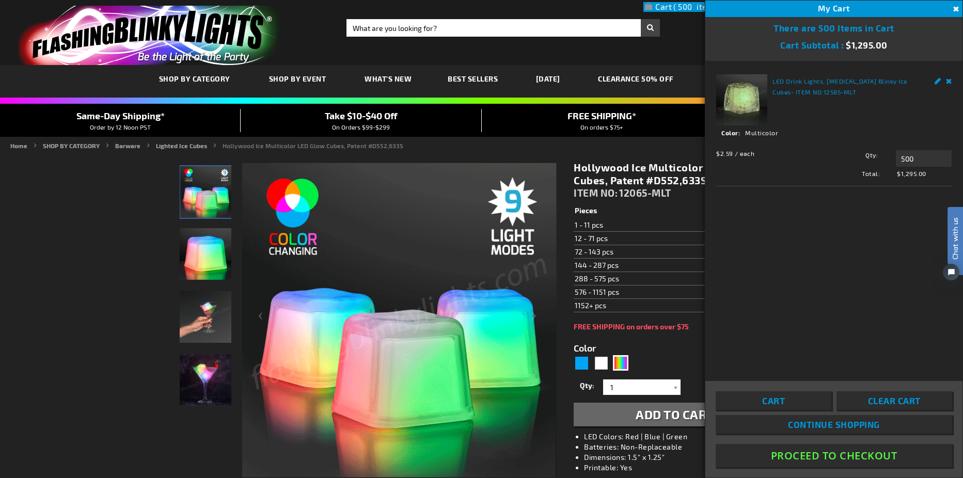
click at [953, 7] on button "Close" at bounding box center [954, 9] width 11 height 11
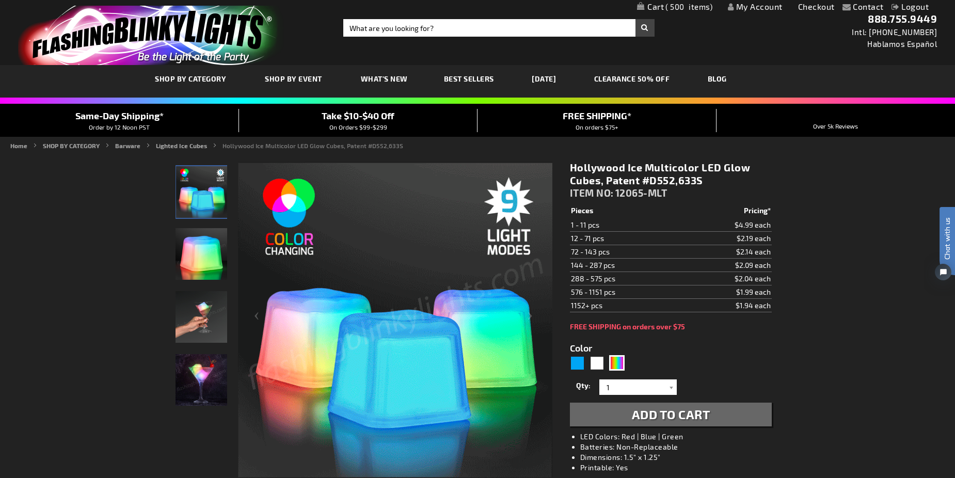
click at [921, 4] on link "Logout" at bounding box center [910, 7] width 38 height 10
